Goal: Task Accomplishment & Management: Manage account settings

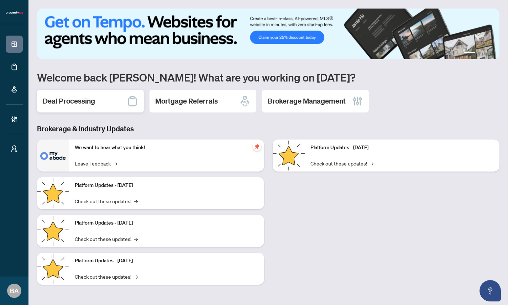
click at [89, 102] on h2 "Deal Processing" at bounding box center [69, 101] width 52 height 10
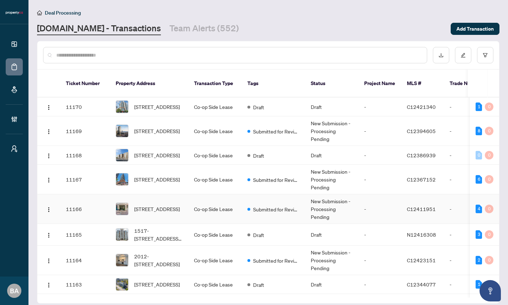
click at [92, 206] on td "11166" at bounding box center [85, 209] width 50 height 30
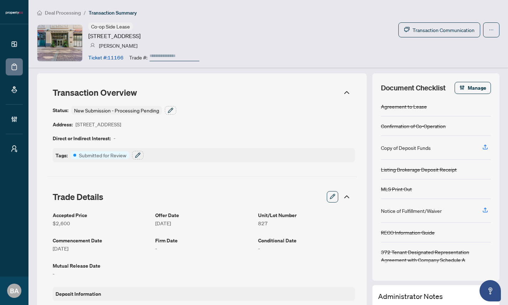
click at [333, 195] on icon "button" at bounding box center [333, 195] width 1 height 1
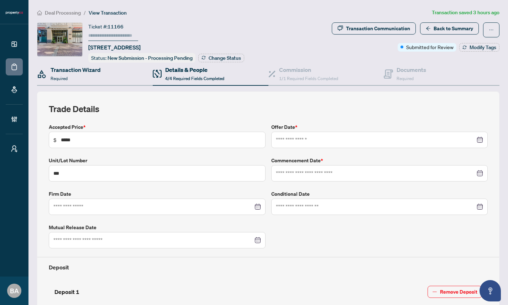
type input "**********"
click at [62, 73] on div "Transaction Wizard Required" at bounding box center [76, 73] width 50 height 17
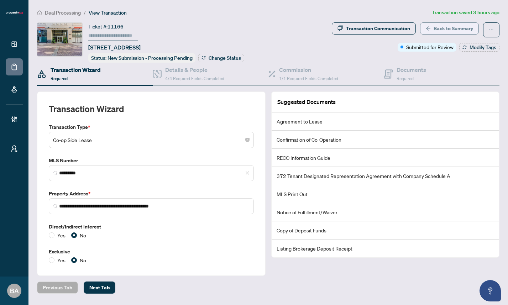
click at [445, 24] on span "Back to Summary" at bounding box center [452, 28] width 39 height 11
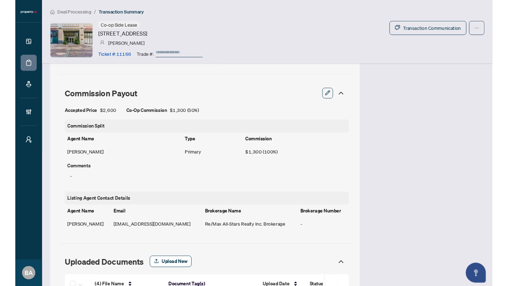
scroll to position [432, 0]
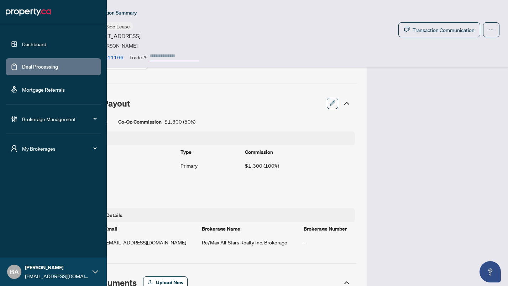
click at [28, 91] on link "Mortgage Referrals" at bounding box center [43, 89] width 43 height 6
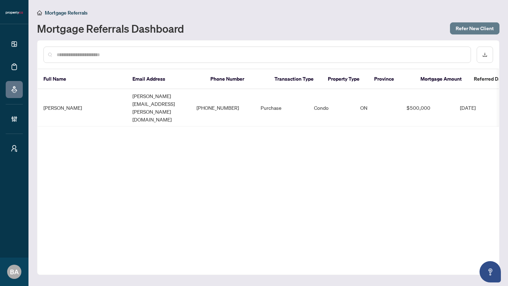
click at [470, 29] on span "Refer New Client" at bounding box center [474, 28] width 38 height 11
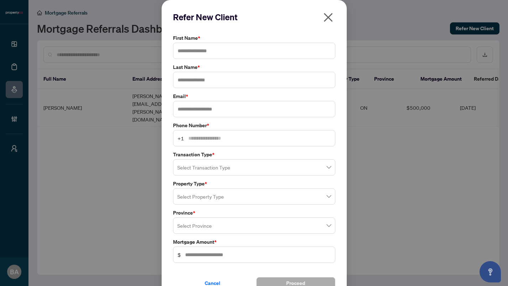
click at [329, 16] on icon "close" at bounding box center [327, 17] width 9 height 9
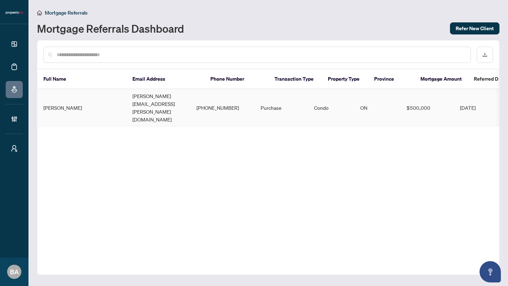
click at [83, 96] on td "Lance Constantine" at bounding box center [82, 107] width 89 height 37
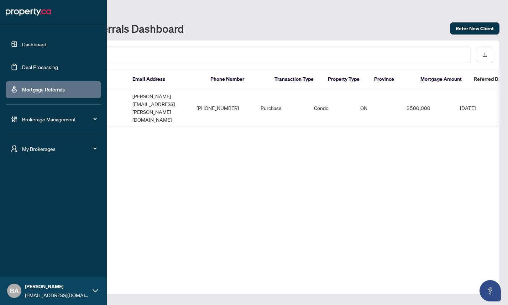
click at [41, 121] on span "Brokerage Management" at bounding box center [59, 119] width 74 height 8
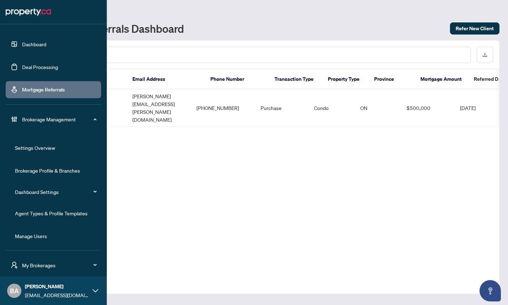
scroll to position [23, 0]
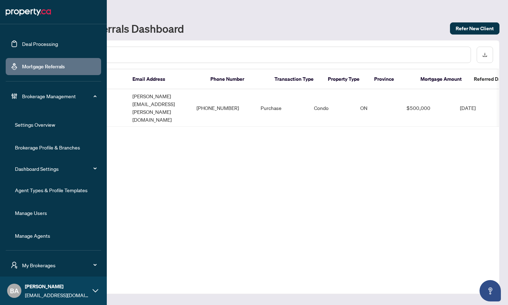
click at [44, 213] on link "Manage Users" at bounding box center [31, 213] width 32 height 6
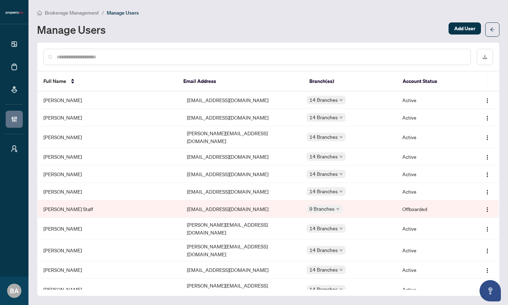
click at [133, 57] on input "text" at bounding box center [261, 57] width 408 height 8
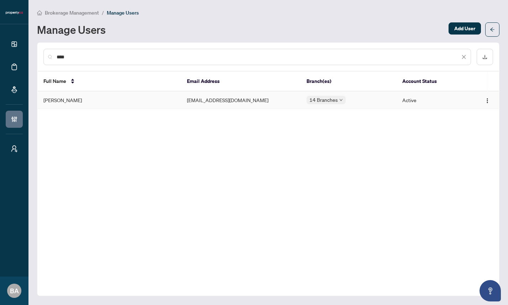
type input "****"
drag, startPoint x: 239, startPoint y: 101, endPoint x: 187, endPoint y: 101, distance: 52.3
click at [187, 101] on td "devante@property.ca" at bounding box center [241, 99] width 120 height 17
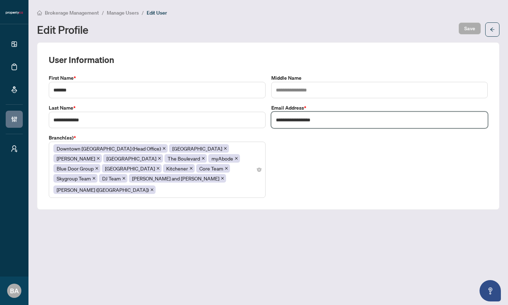
drag, startPoint x: 332, startPoint y: 121, endPoint x: 274, endPoint y: 122, distance: 58.7
click at [274, 122] on input "**********" at bounding box center [379, 120] width 217 height 16
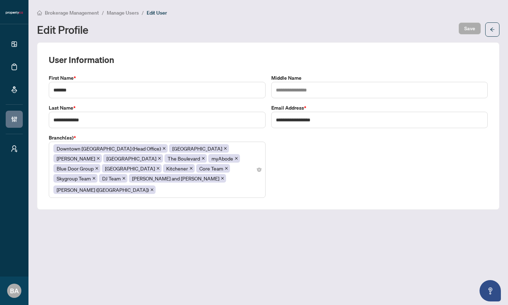
click at [335, 31] on div "Edit Profile" at bounding box center [245, 29] width 417 height 11
